Goal: Transaction & Acquisition: Purchase product/service

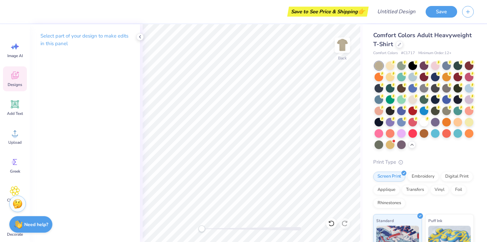
click at [15, 74] on icon at bounding box center [15, 75] width 10 height 10
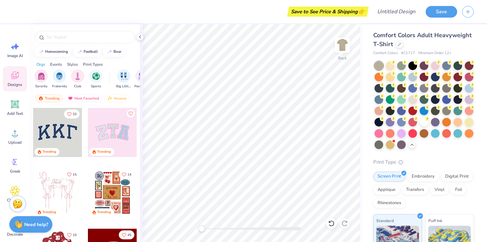
click at [73, 65] on div "Styles" at bounding box center [72, 64] width 11 height 6
click at [42, 64] on div "Orgs" at bounding box center [41, 64] width 9 height 6
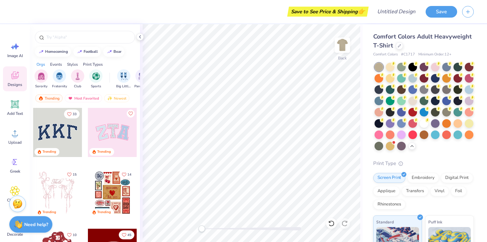
click at [384, 43] on span "Comfort Colors Adult Heavyweight T-Shirt" at bounding box center [422, 41] width 99 height 17
click at [397, 46] on div at bounding box center [399, 44] width 7 height 7
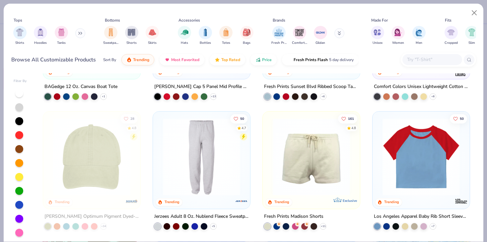
scroll to position [1305, 0]
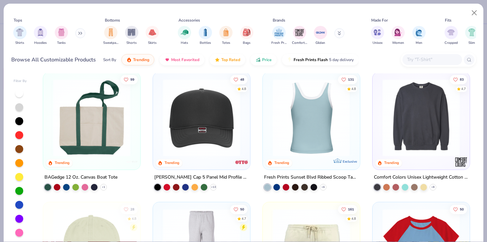
click at [269, 126] on img at bounding box center [228, 117] width 84 height 77
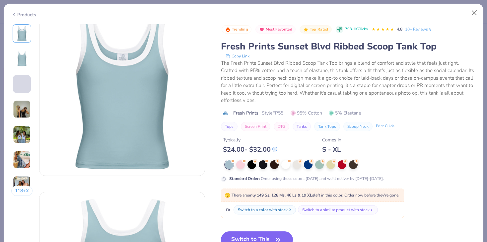
scroll to position [19, 0]
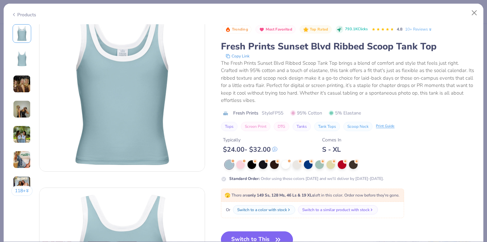
click at [262, 237] on button "Switch to This" at bounding box center [257, 239] width 72 height 17
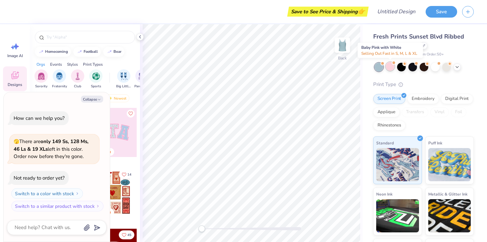
click at [390, 67] on div at bounding box center [390, 66] width 9 height 9
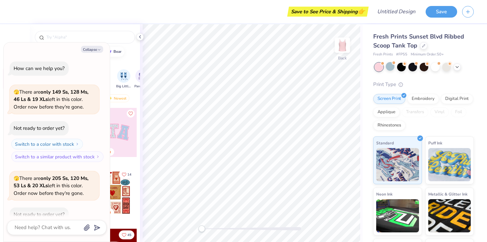
scroll to position [37, 0]
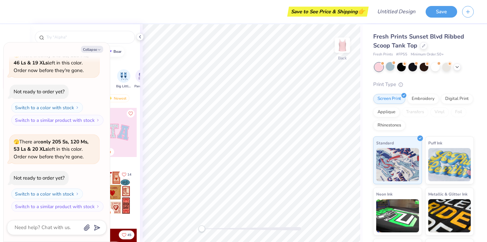
click at [129, 56] on div "homecoming football bear" at bounding box center [85, 52] width 110 height 10
click at [97, 49] on icon "button" at bounding box center [99, 50] width 4 height 4
type textarea "x"
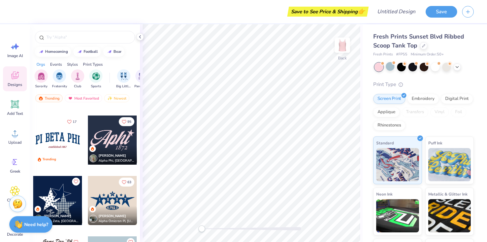
scroll to position [903, 0]
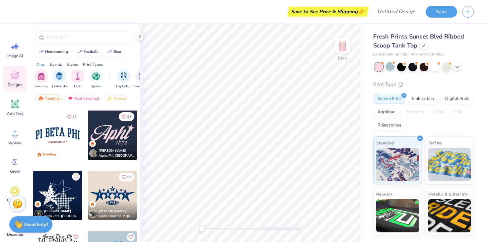
click at [123, 134] on div at bounding box center [112, 135] width 49 height 49
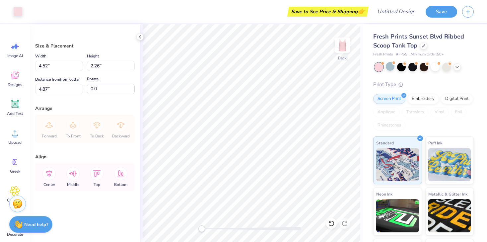
type input "2.72"
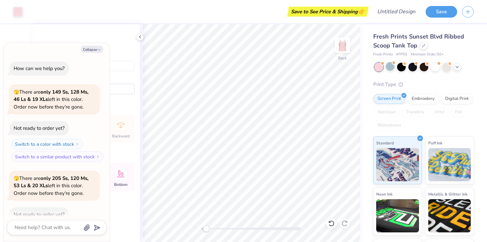
scroll to position [77, 0]
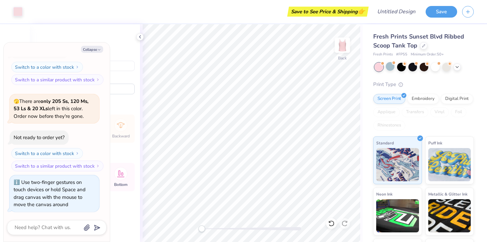
click at [201, 225] on div "Accessibility label" at bounding box center [201, 228] width 7 height 7
type textarea "x"
type input "5.22"
type input "2.61"
type input "2.36"
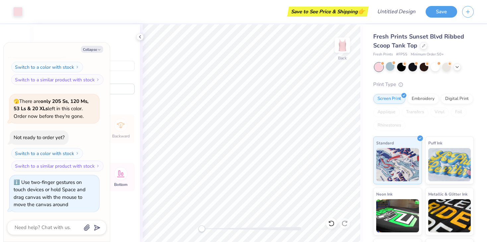
type textarea "x"
type input "5.95"
type input "2.98"
type input "1.99"
type textarea "x"
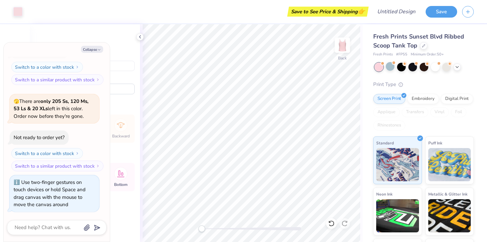
type input "6.38"
type input "3.20"
type input "1.78"
type textarea "x"
type input "7.36"
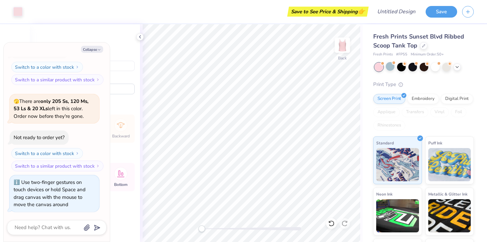
type input "3.69"
type input "1.29"
type textarea "x"
type input "8.16"
type input "4.09"
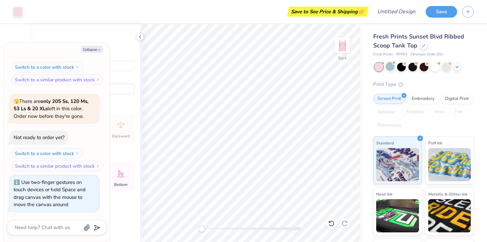
type input "0.88"
type textarea "x"
type input "8.50"
type input "4.26"
type input "0.71"
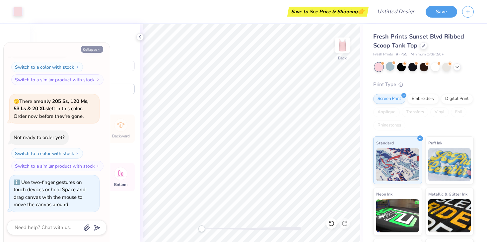
click at [94, 48] on button "Collapse" at bounding box center [92, 49] width 22 height 7
type textarea "x"
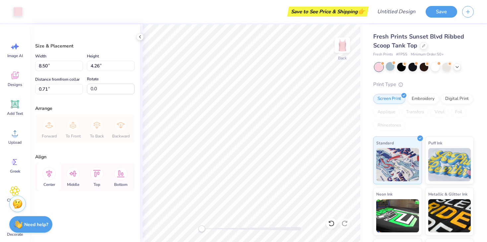
click at [51, 175] on icon at bounding box center [48, 173] width 13 height 13
type input "1.12"
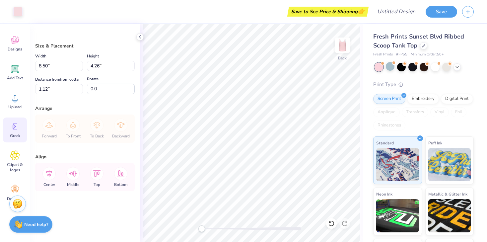
scroll to position [49, 0]
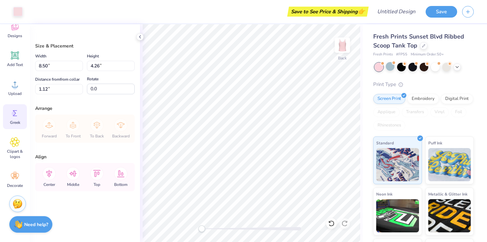
click at [14, 117] on icon at bounding box center [15, 113] width 10 height 10
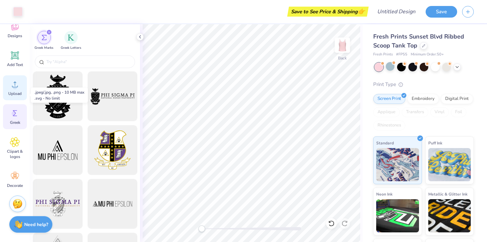
scroll to position [0, 0]
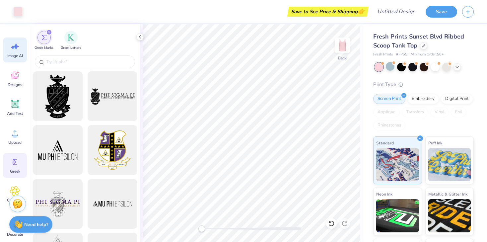
click at [13, 50] on icon at bounding box center [15, 46] width 10 height 10
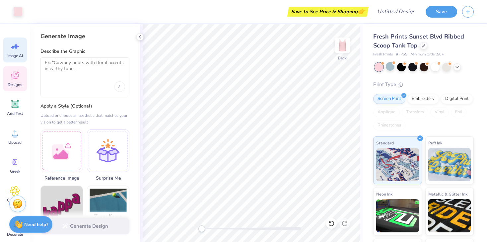
click at [13, 78] on icon at bounding box center [14, 76] width 7 height 8
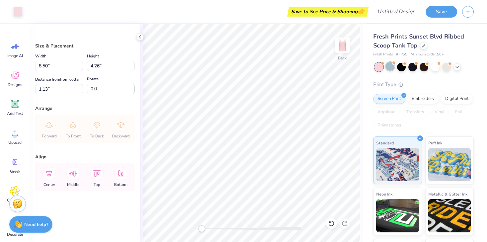
click at [389, 69] on div at bounding box center [390, 66] width 9 height 9
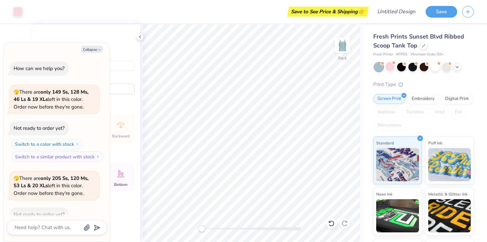
scroll to position [163, 0]
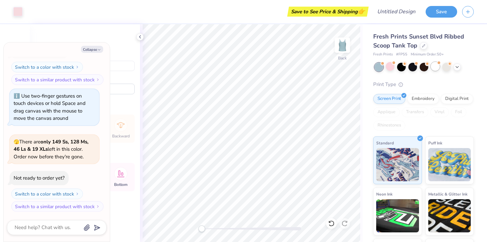
click at [436, 66] on div at bounding box center [435, 66] width 9 height 9
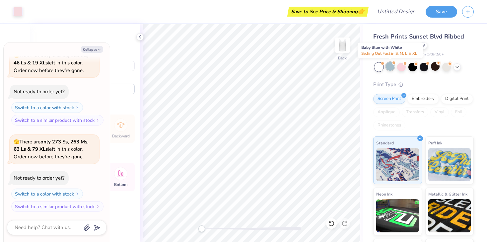
click at [390, 66] on div at bounding box center [390, 66] width 9 height 9
click at [392, 67] on div at bounding box center [390, 66] width 9 height 9
click at [95, 52] on button "Collapse" at bounding box center [92, 49] width 22 height 7
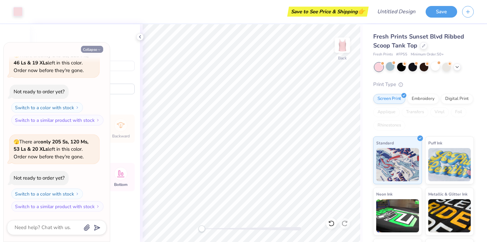
type textarea "x"
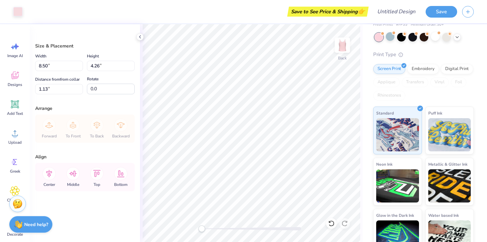
scroll to position [0, 0]
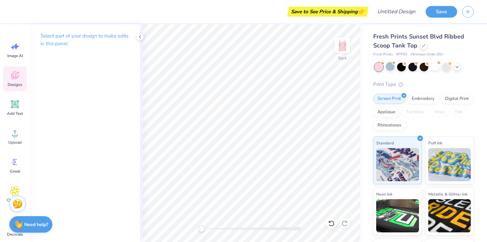
click at [17, 73] on icon at bounding box center [15, 75] width 10 height 10
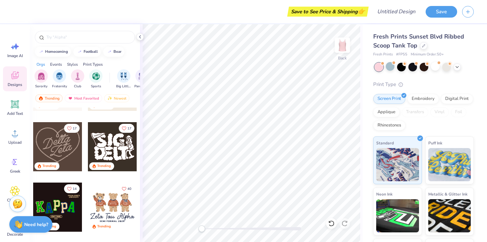
scroll to position [228, 0]
click at [65, 37] on input "text" at bounding box center [88, 37] width 85 height 7
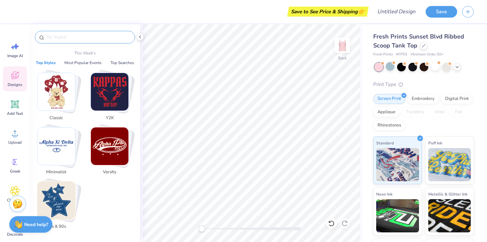
click at [103, 141] on img "Stack Card Button Varsity" at bounding box center [109, 145] width 37 height 37
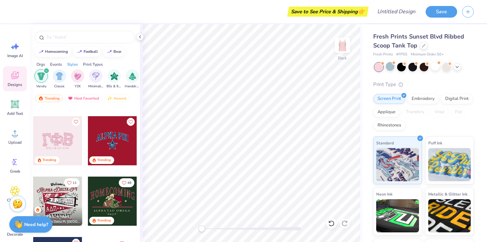
scroll to position [183, 0]
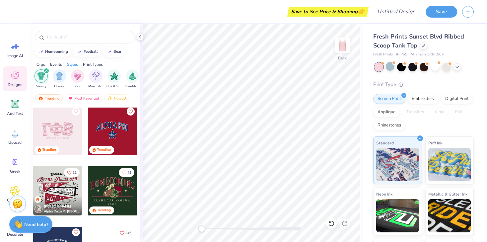
click at [61, 129] on div at bounding box center [57, 130] width 49 height 49
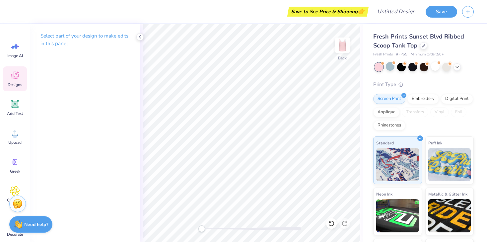
click at [18, 73] on icon at bounding box center [15, 75] width 10 height 10
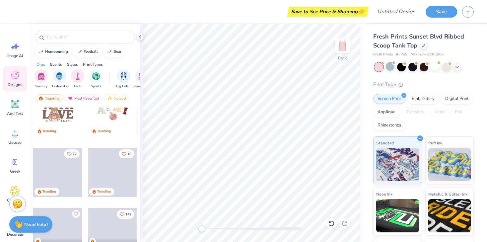
scroll to position [1240, 0]
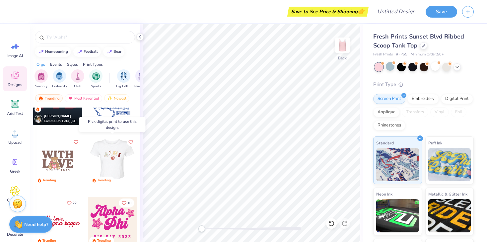
click at [115, 160] on div at bounding box center [112, 160] width 147 height 49
click at [115, 159] on div at bounding box center [112, 160] width 49 height 49
click at [117, 158] on div at bounding box center [112, 160] width 49 height 49
click at [111, 160] on div at bounding box center [112, 160] width 49 height 49
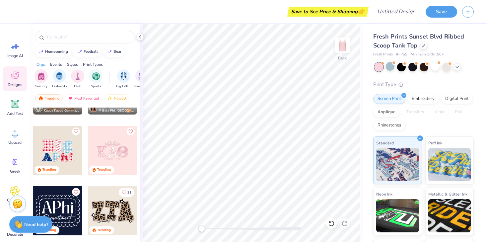
scroll to position [2127, 0]
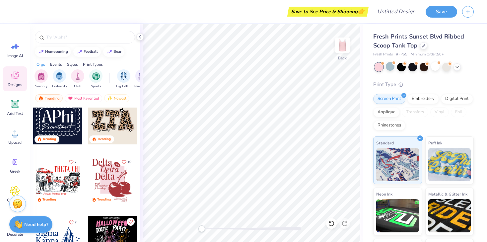
click at [121, 123] on div at bounding box center [112, 119] width 49 height 49
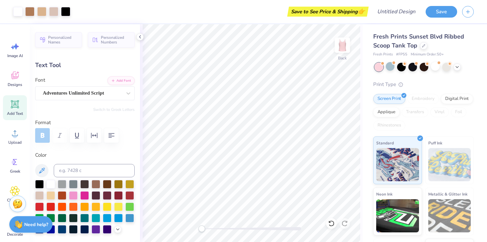
type input "0.0"
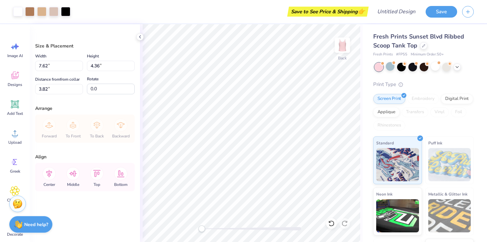
type input "1.64"
click at [15, 75] on icon at bounding box center [14, 76] width 7 height 8
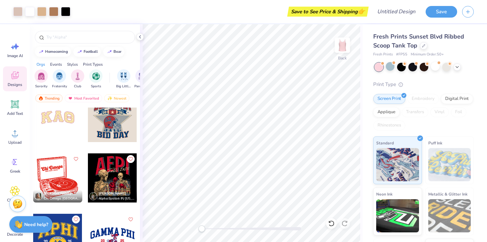
scroll to position [2915, 0]
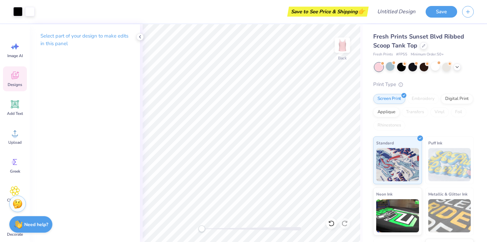
click at [12, 68] on div "Designs" at bounding box center [15, 78] width 24 height 25
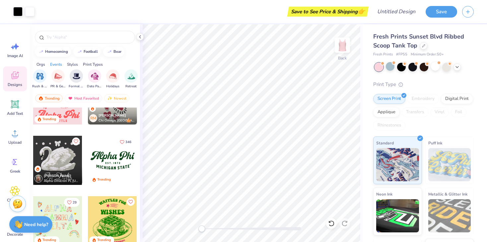
scroll to position [0, 157]
click at [58, 78] on img "filter for PR & General" at bounding box center [58, 76] width 8 height 8
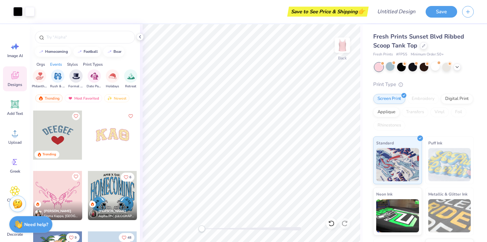
scroll to position [1449, 0]
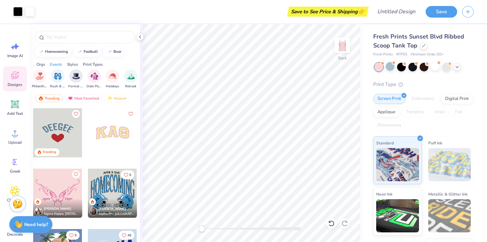
click at [116, 132] on div at bounding box center [112, 132] width 49 height 49
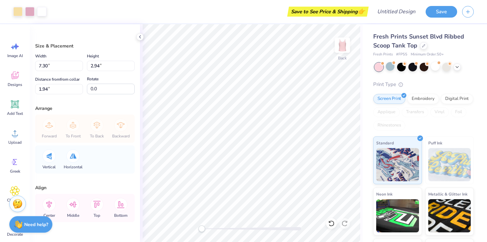
type input "8.02"
type input "3.23"
type input "1.65"
type input "8.30"
type input "3.35"
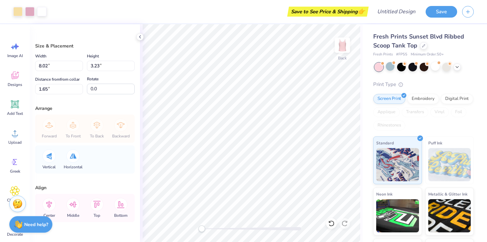
type input "1.53"
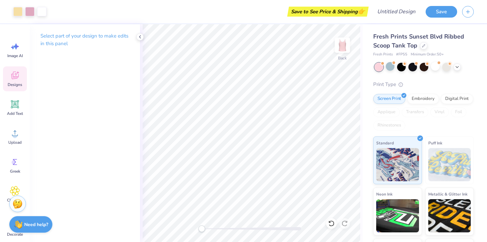
click at [17, 78] on icon at bounding box center [15, 76] width 6 height 5
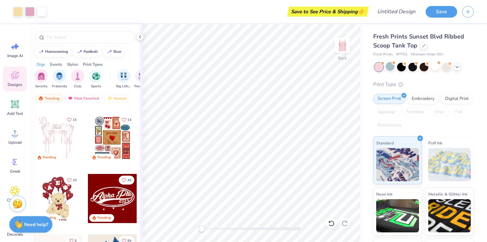
scroll to position [45, 0]
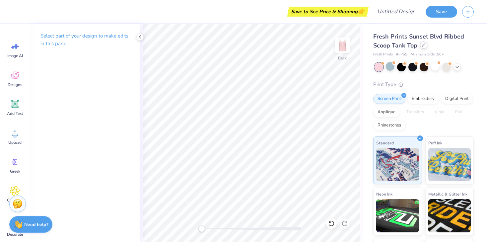
click at [424, 47] on div at bounding box center [423, 44] width 7 height 7
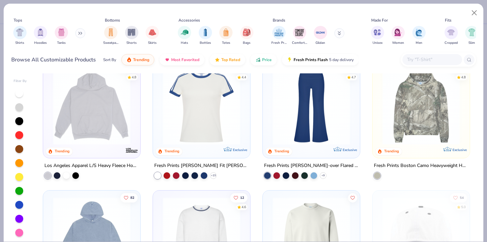
scroll to position [796, 0]
click at [100, 117] on img at bounding box center [92, 105] width 84 height 77
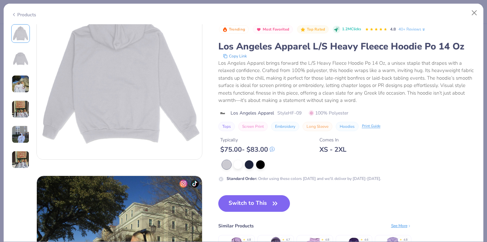
scroll to position [213, 0]
click at [20, 108] on img at bounding box center [21, 109] width 18 height 18
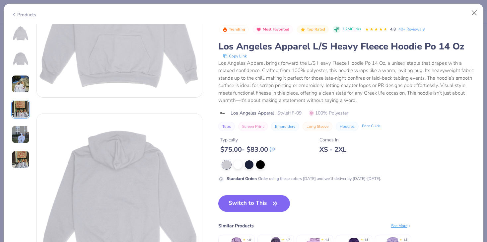
scroll to position [94, 0]
click at [238, 166] on div at bounding box center [238, 164] width 9 height 9
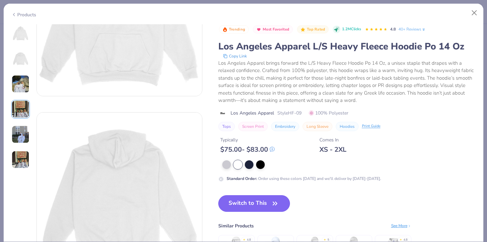
click at [264, 206] on button "Switch to This" at bounding box center [254, 203] width 72 height 17
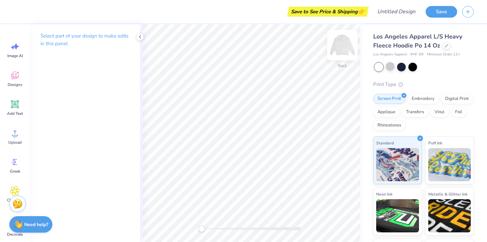
click at [342, 47] on img at bounding box center [342, 45] width 27 height 27
click at [15, 71] on icon at bounding box center [15, 75] width 10 height 10
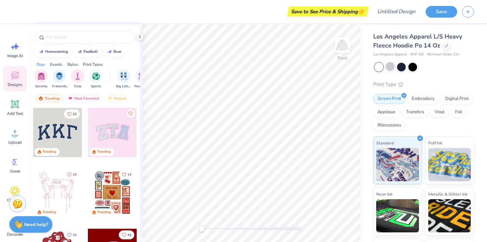
click at [108, 189] on div at bounding box center [112, 192] width 49 height 49
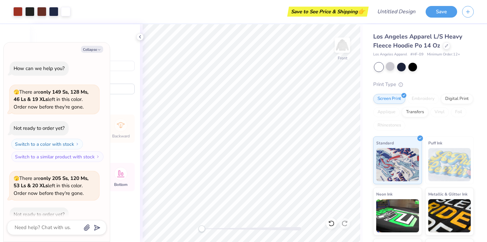
scroll to position [477, 0]
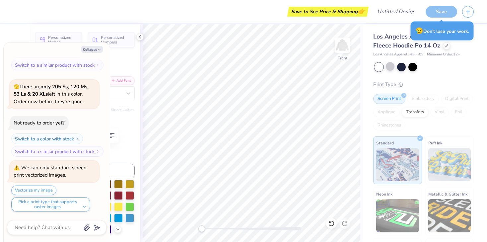
type textarea "x"
type textarea "D"
type textarea "x"
type textarea "DE"
type textarea "x"
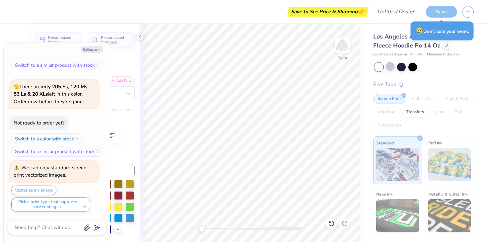
type textarea "DEE"
type textarea "x"
type input "2.28"
type input "1.24"
type input "21.24"
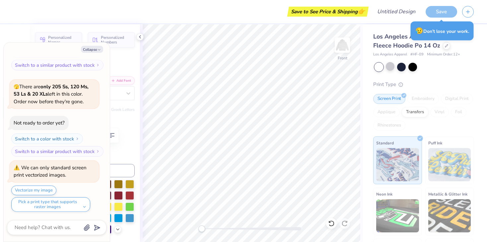
type textarea "x"
type textarea "G"
type textarea "x"
type textarea "GE"
type textarea "x"
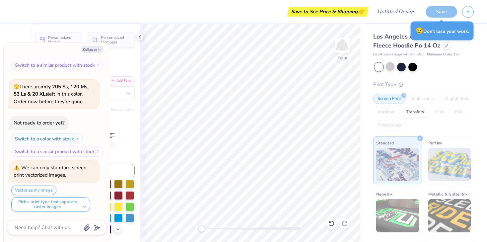
type textarea "GEE"
type textarea "x"
type input "2.70"
type input "1.38"
type input "19.66"
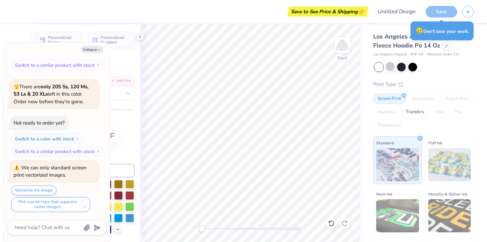
type textarea "x"
type input "2.47"
type input "1.27"
type input "19.78"
